Goal: Transaction & Acquisition: Purchase product/service

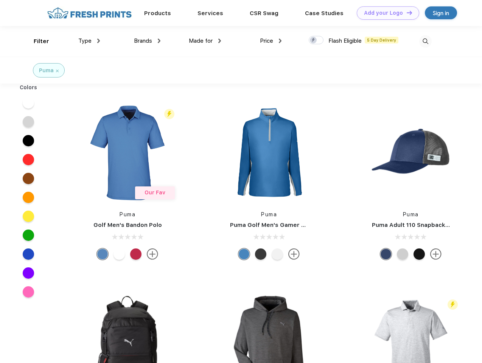
scroll to position [0, 0]
click at [385, 13] on link "Add your Logo Design Tool" at bounding box center [388, 12] width 62 height 13
click at [0, 0] on div "Design Tool" at bounding box center [0, 0] width 0 height 0
click at [406, 12] on link "Add your Logo Design Tool" at bounding box center [388, 12] width 62 height 13
click at [36, 41] on div "Filter" at bounding box center [42, 41] width 16 height 9
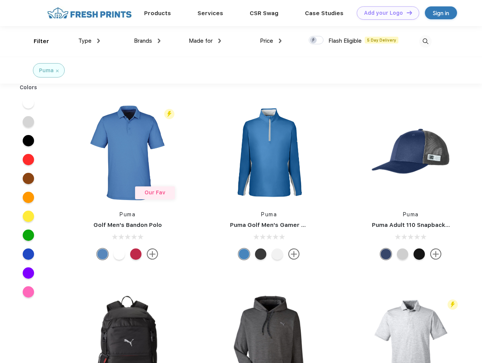
click at [89, 41] on span "Type" at bounding box center [84, 40] width 13 height 7
click at [147, 41] on span "Brands" at bounding box center [143, 40] width 18 height 7
click at [205, 41] on span "Made for" at bounding box center [201, 40] width 24 height 7
click at [271, 41] on span "Price" at bounding box center [266, 40] width 13 height 7
click at [316, 40] on div at bounding box center [316, 40] width 15 height 8
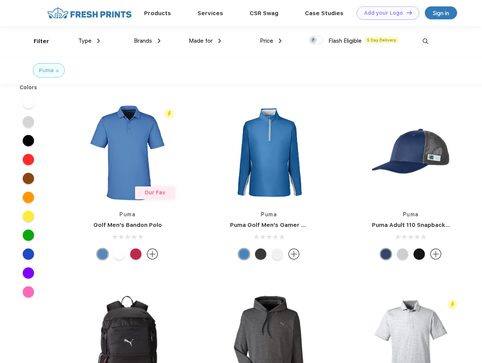
click at [314, 40] on input "checkbox" at bounding box center [311, 38] width 5 height 5
click at [425, 41] on img at bounding box center [425, 41] width 12 height 12
